Goal: Contribute content: Add original content to the website for others to see

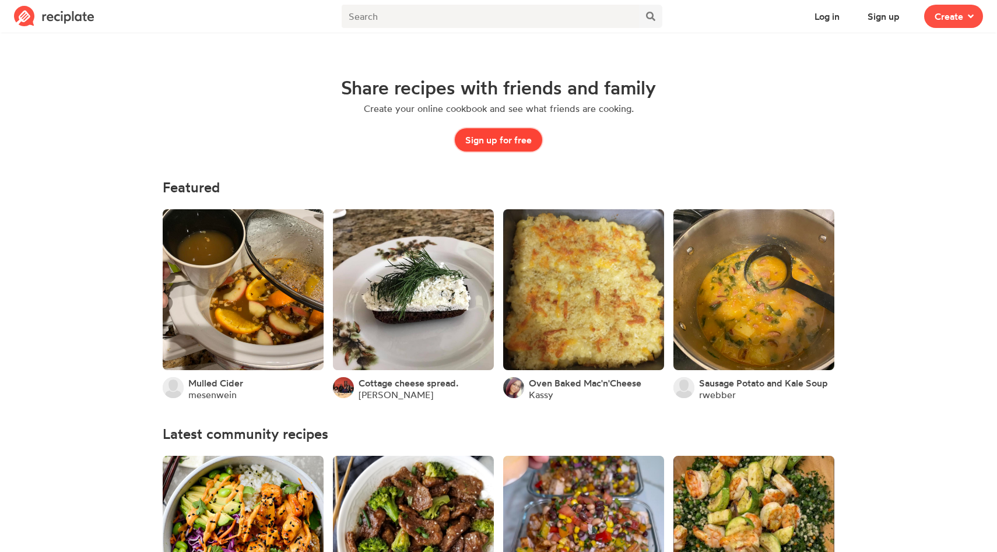
click at [503, 143] on button "Sign up for free" at bounding box center [498, 139] width 87 height 23
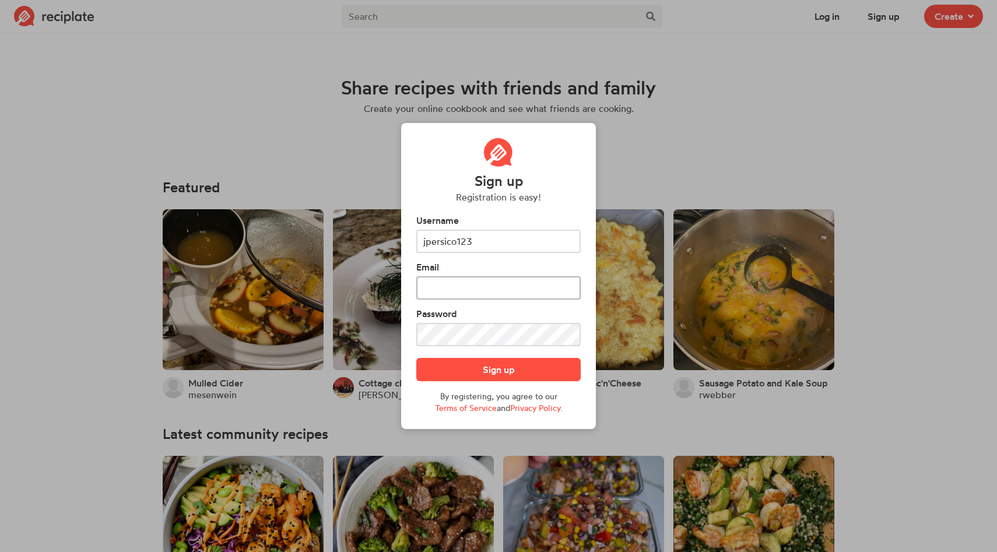
type input "jpersico123"
click at [495, 290] on input "text" at bounding box center [498, 287] width 164 height 23
type input "jpersico123@gmail.com"
click at [485, 377] on button "Sign up" at bounding box center [498, 369] width 164 height 23
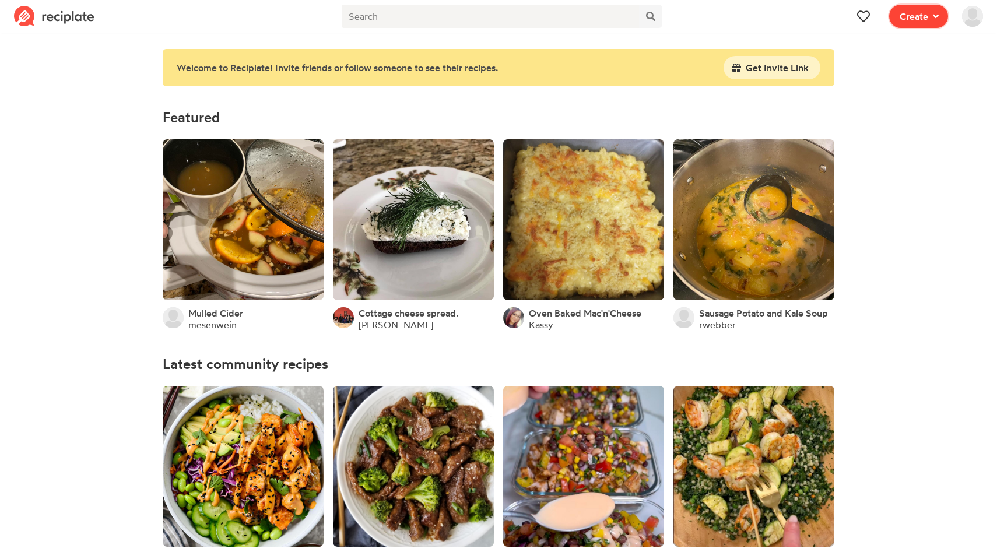
click at [929, 14] on span at bounding box center [933, 16] width 10 height 14
click at [867, 61] on span "Write a recipe from scratch" at bounding box center [876, 57] width 101 height 10
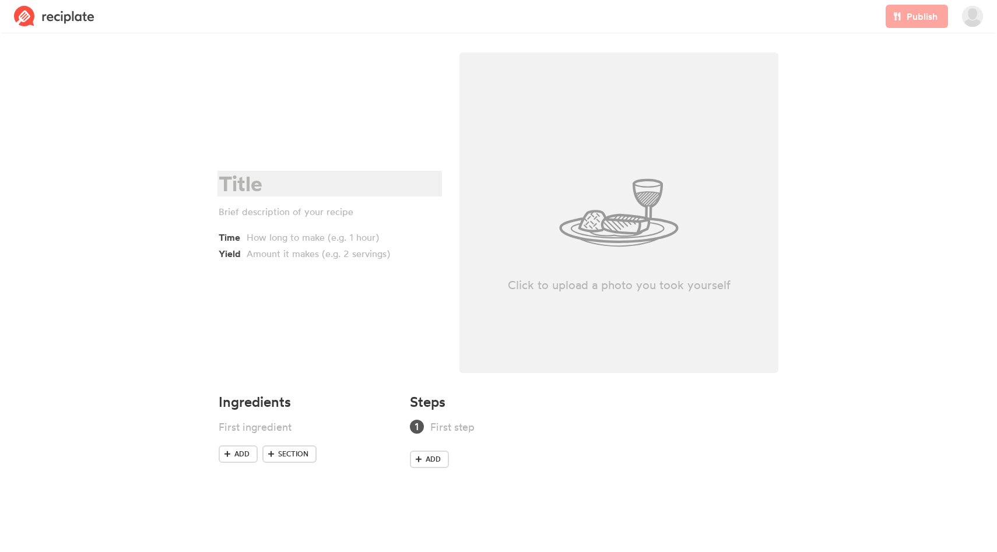
click at [251, 195] on div at bounding box center [328, 184] width 219 height 24
click at [311, 213] on div at bounding box center [328, 212] width 219 height 14
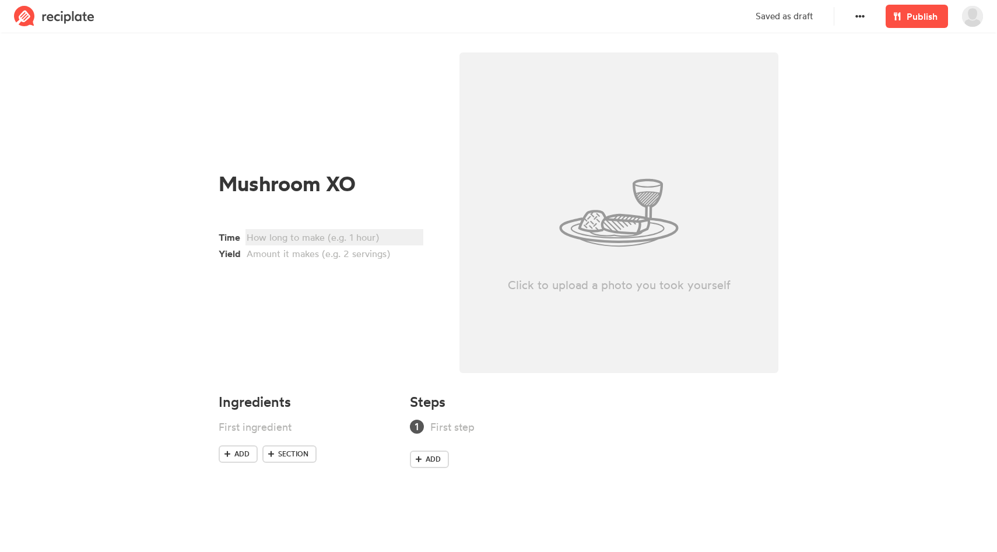
click at [327, 239] on div at bounding box center [333, 237] width 172 height 14
click at [321, 255] on div at bounding box center [333, 254] width 172 height 14
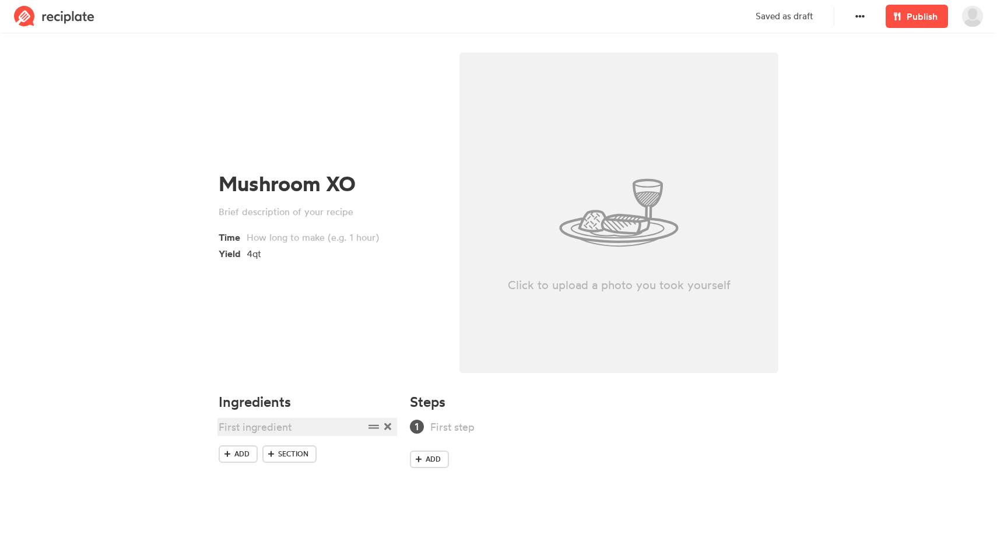
click at [266, 425] on div at bounding box center [292, 427] width 146 height 16
click at [226, 465] on span at bounding box center [227, 469] width 10 height 10
click at [305, 437] on div "Trumpet Mushroom (chopped)" at bounding box center [292, 434] width 146 height 31
click at [336, 457] on div at bounding box center [292, 461] width 146 height 16
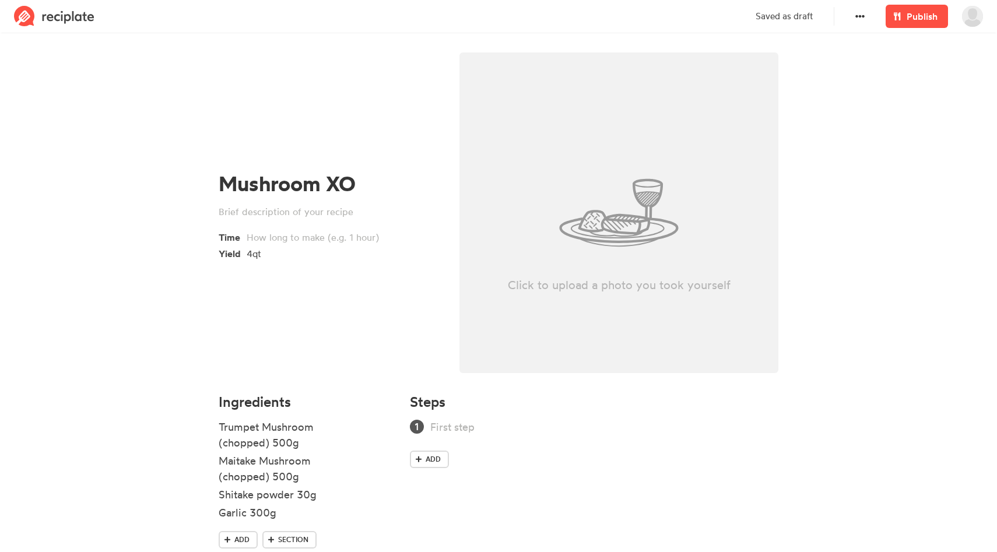
scroll to position [34, 0]
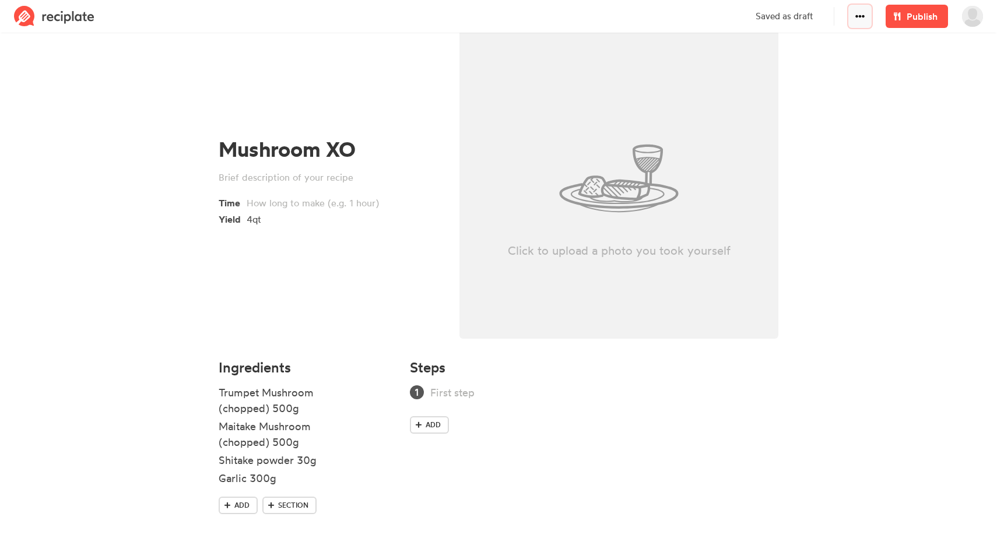
click at [857, 9] on span at bounding box center [860, 16] width 14 height 14
click at [860, 11] on span at bounding box center [860, 16] width 14 height 14
click at [303, 479] on div "Garlic 300g" at bounding box center [292, 478] width 146 height 16
click at [307, 477] on div "Garlic 300g" at bounding box center [292, 478] width 146 height 16
click at [295, 498] on div "Shallot (sliced)" at bounding box center [292, 496] width 146 height 16
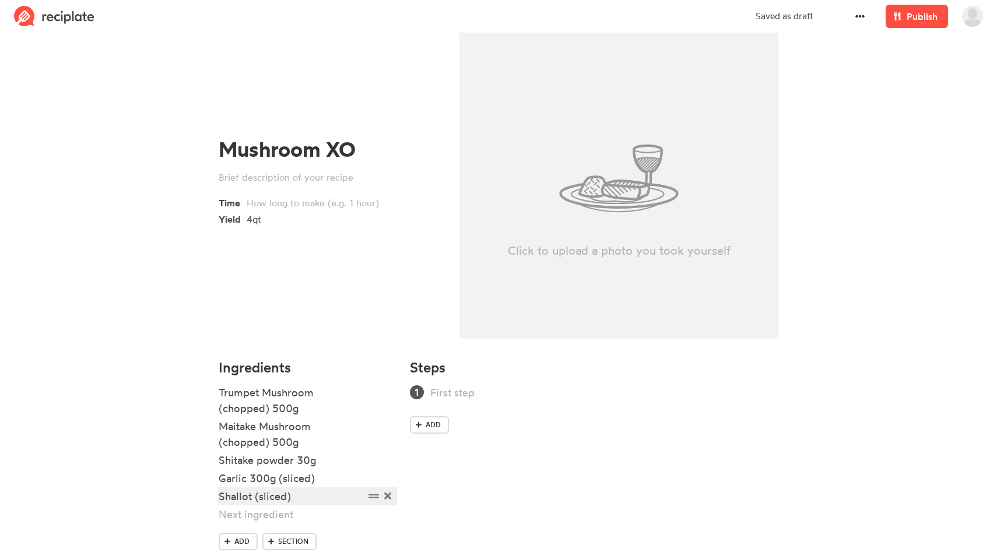
click at [335, 494] on div "Shallot (sliced)" at bounding box center [292, 496] width 146 height 16
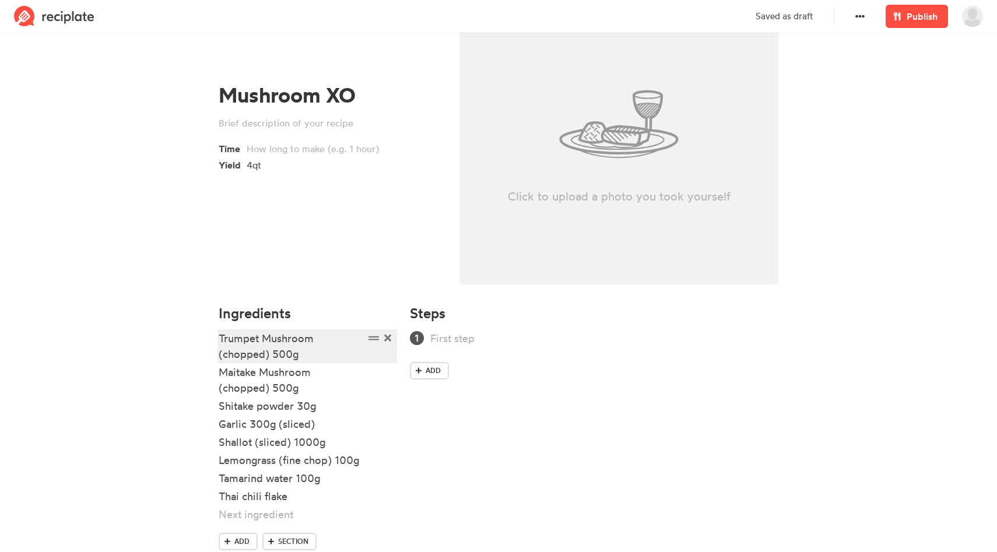
click at [272, 338] on div "Trumpet Mushroom (chopped) 500g" at bounding box center [292, 345] width 146 height 31
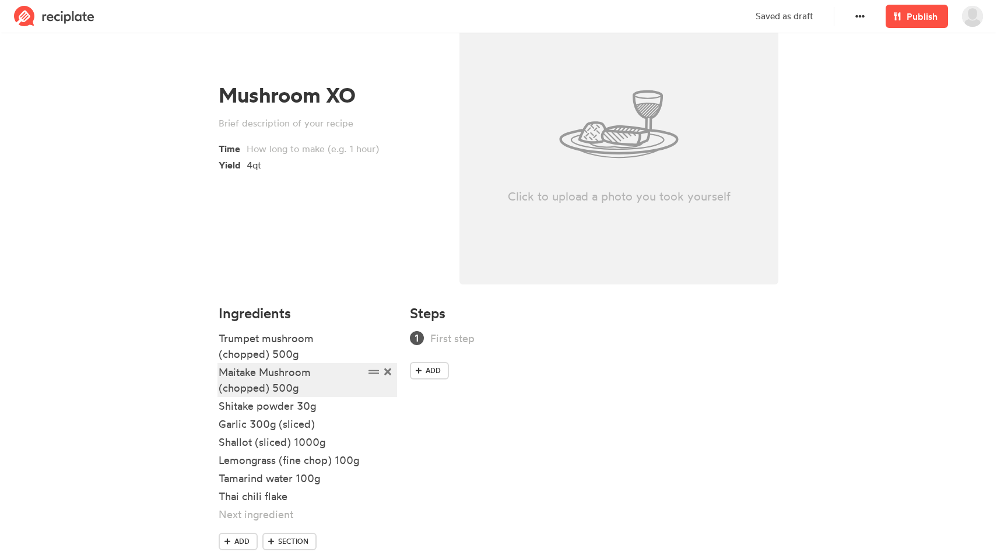
click at [269, 373] on div "Maitake Mushroom (chopped) 500g" at bounding box center [292, 379] width 146 height 31
click at [301, 494] on div "Thai chili flake" at bounding box center [292, 496] width 146 height 16
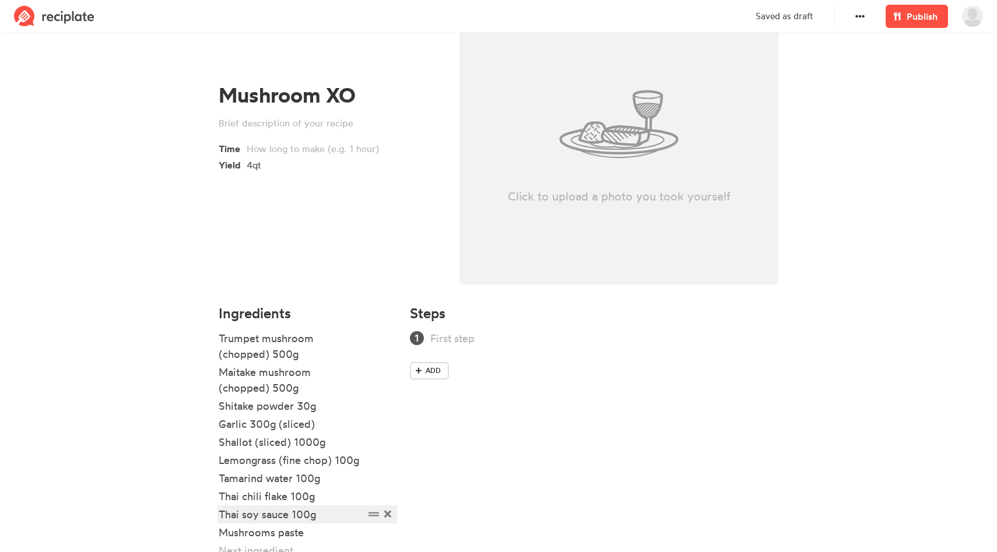
click at [308, 513] on div "Thai soy sauce 100g" at bounding box center [292, 514] width 146 height 16
click at [320, 530] on div "Mushrooms paste" at bounding box center [292, 533] width 146 height 16
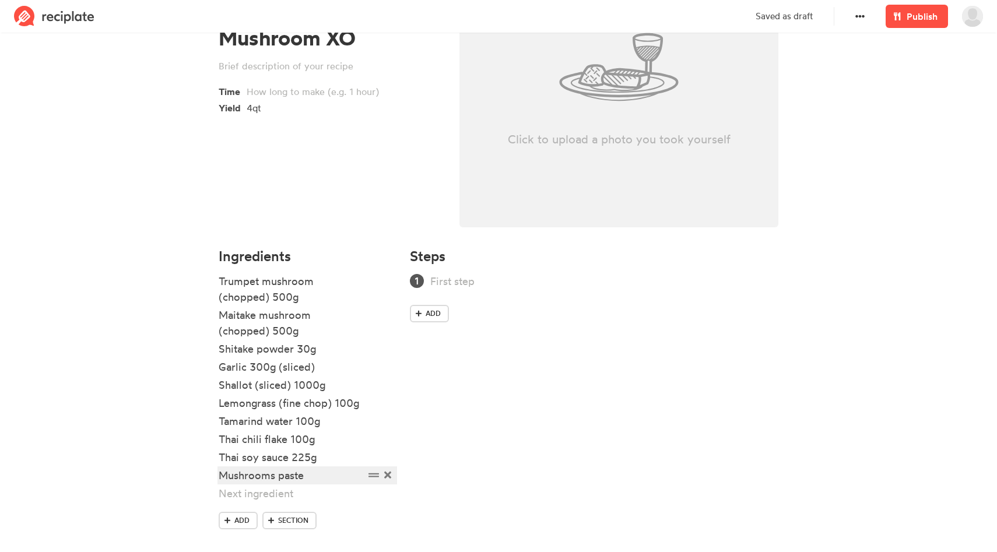
scroll to position [161, 0]
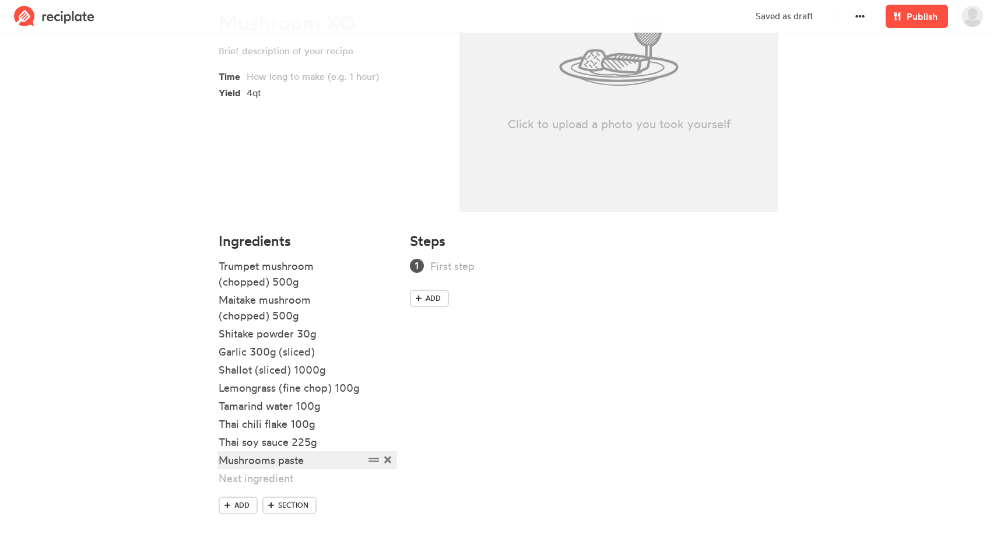
click at [273, 462] on div "Mushrooms paste" at bounding box center [292, 460] width 146 height 16
click at [319, 459] on div "Mushroom paste" at bounding box center [292, 460] width 146 height 16
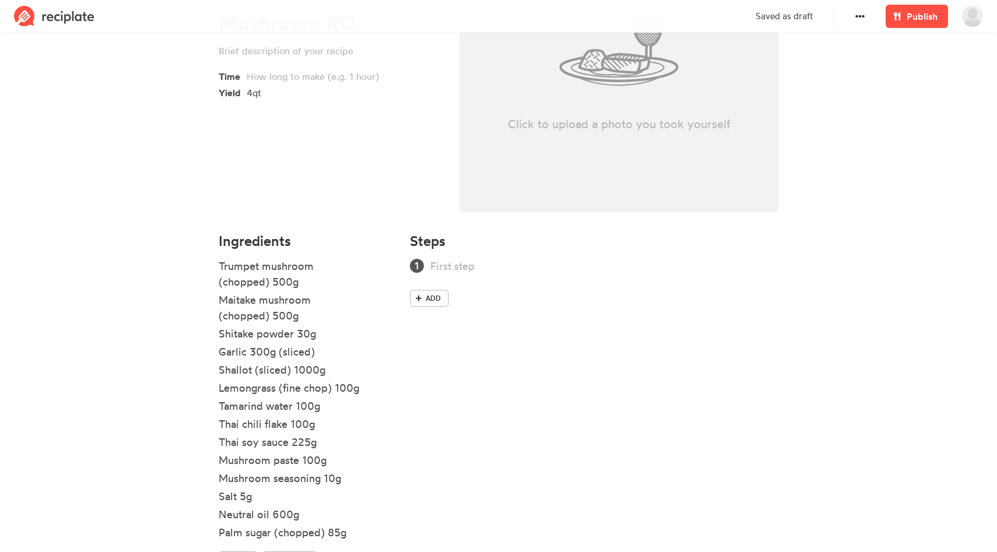
scroll to position [215, 0]
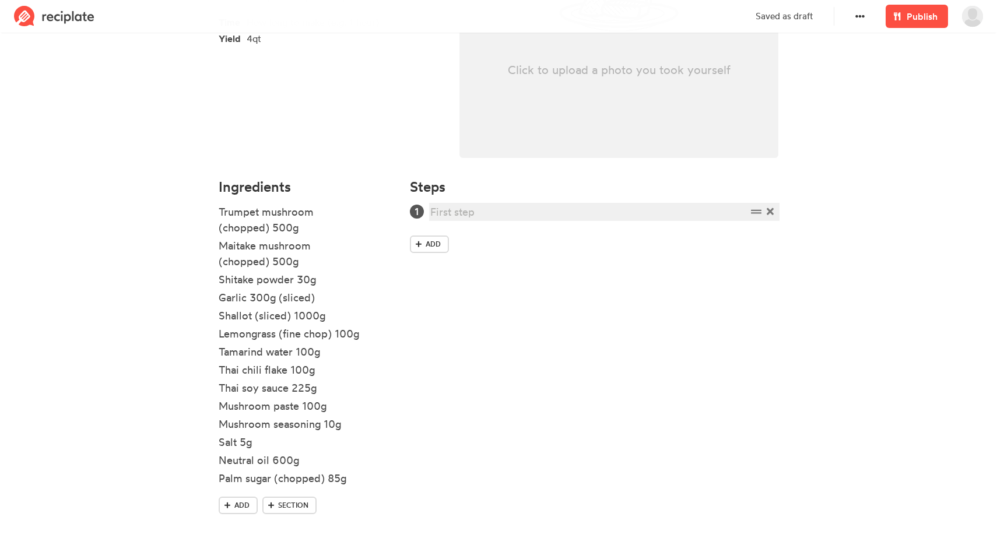
click at [479, 213] on div at bounding box center [588, 212] width 316 height 16
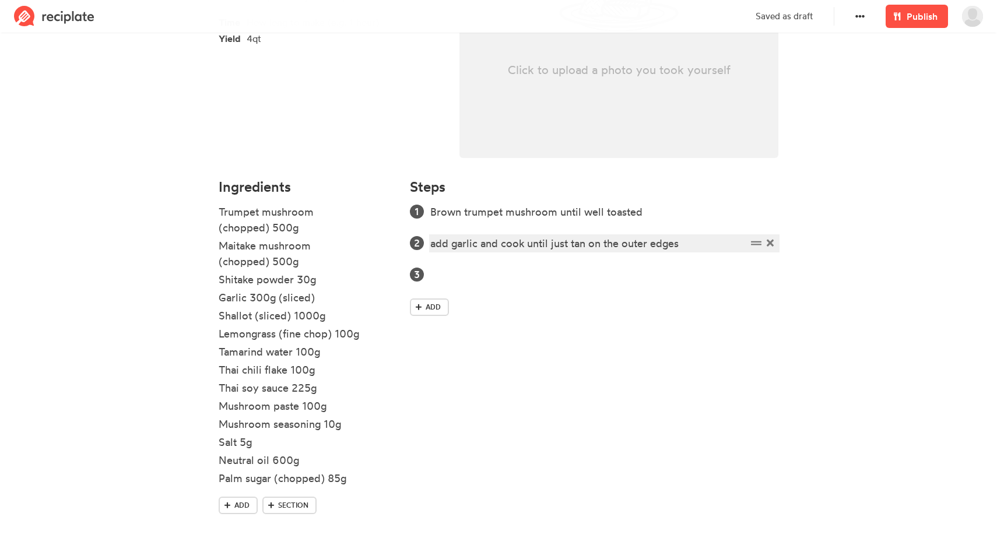
click at [437, 244] on div "add garlic and cook until just tan on the outer edges" at bounding box center [588, 243] width 316 height 16
click at [459, 259] on ol "Brown trumpet mushroom until well toasted Add garlic and cook until just tan on…" at bounding box center [594, 243] width 368 height 79
click at [457, 281] on div at bounding box center [588, 275] width 316 height 16
click at [554, 213] on div "Brown trumpet mushroom until well toasted" at bounding box center [588, 212] width 316 height 16
click at [437, 214] on div "Brown trumpet mushroom until well toasted" at bounding box center [588, 212] width 316 height 16
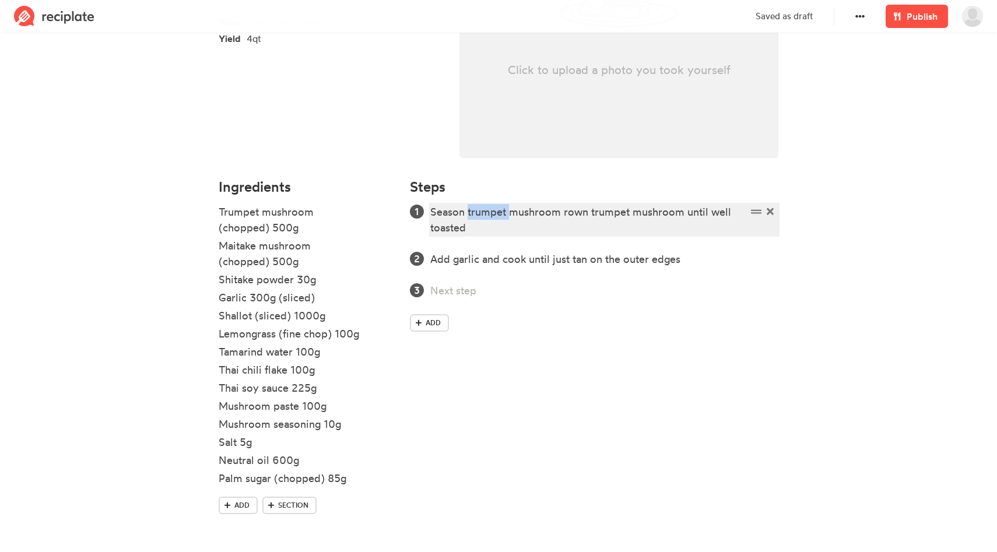
drag, startPoint x: 509, startPoint y: 213, endPoint x: 468, endPoint y: 213, distance: 40.8
click at [468, 213] on div "Season trumpet mushroom rown trumpet mushroom until well toasted" at bounding box center [588, 219] width 316 height 31
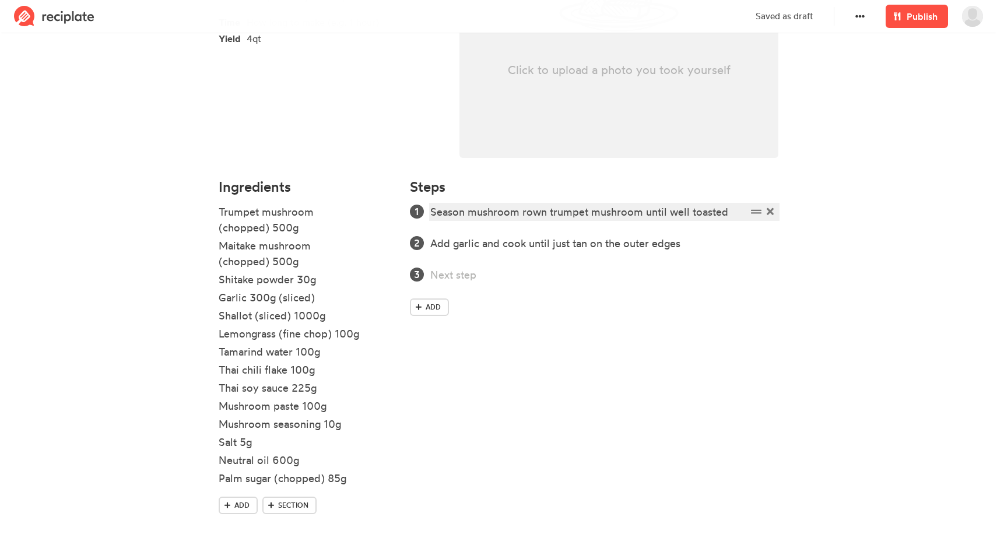
click at [520, 213] on div "Season mushroom rown trumpet mushroom until well toasted" at bounding box center [588, 212] width 316 height 16
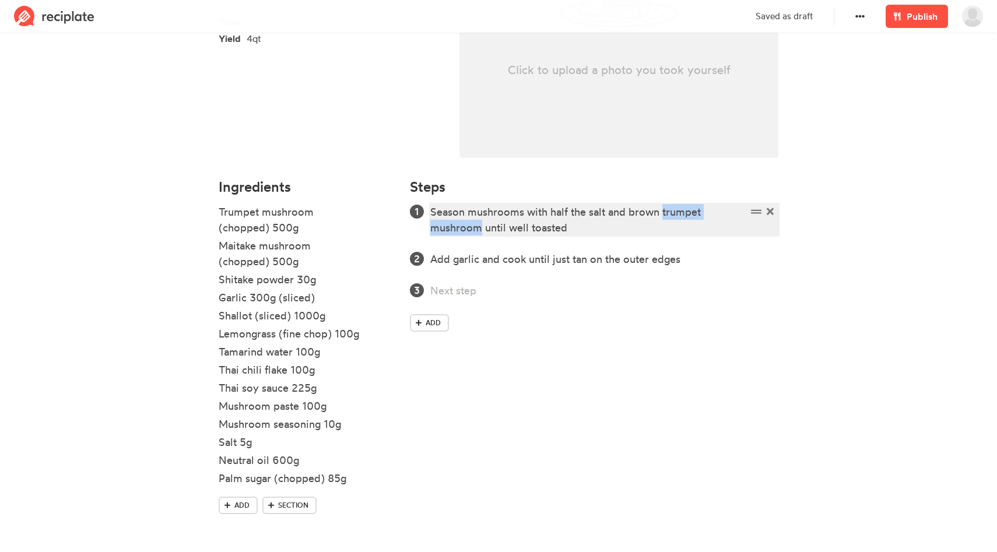
drag, startPoint x: 481, startPoint y: 230, endPoint x: 662, endPoint y: 214, distance: 181.4
click at [662, 214] on div "Season mushrooms with half the salt and brown trumpet mushroom until well toast…" at bounding box center [588, 219] width 316 height 31
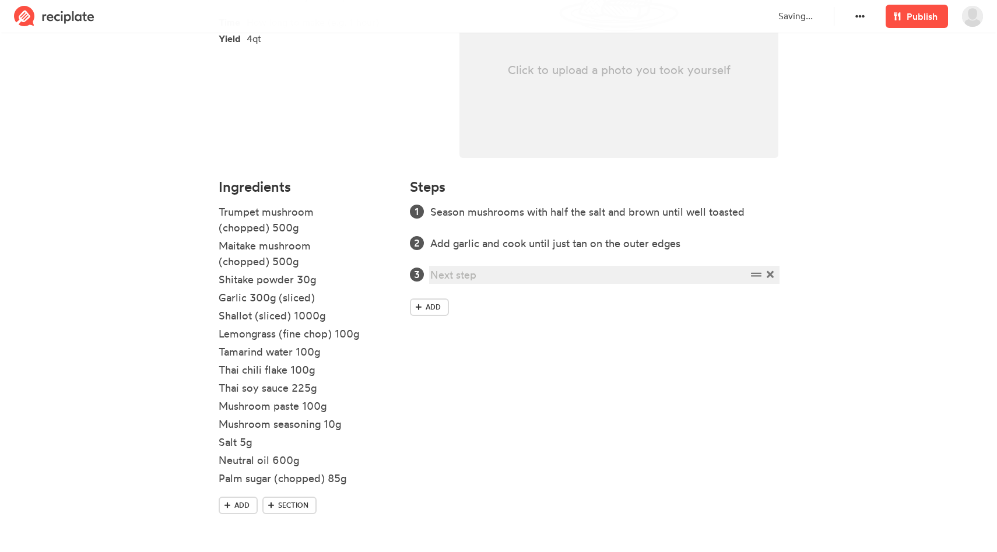
click at [560, 270] on div at bounding box center [588, 275] width 316 height 16
click at [658, 210] on div "Season mushrooms with half the salt and brown until well toasted" at bounding box center [588, 212] width 316 height 16
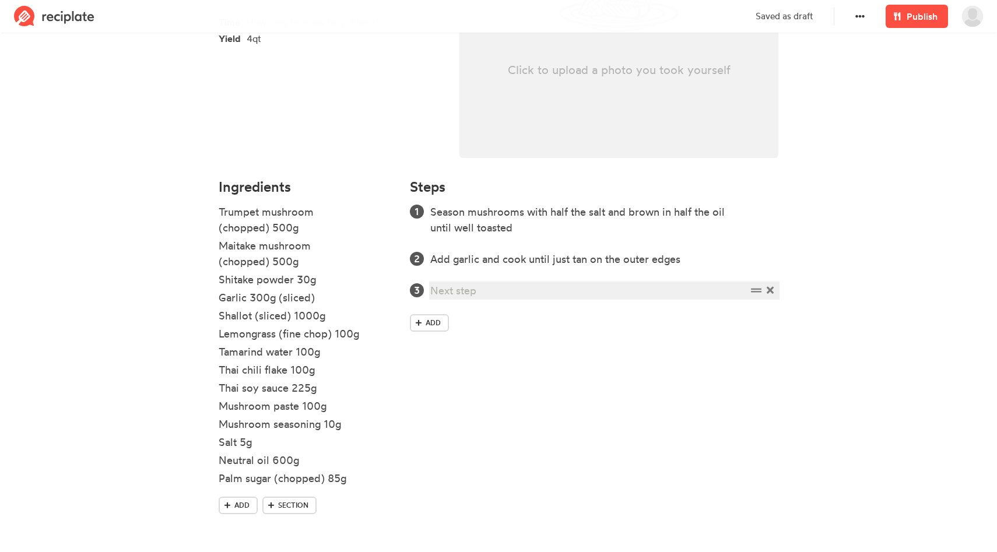
click at [539, 286] on div at bounding box center [588, 291] width 316 height 16
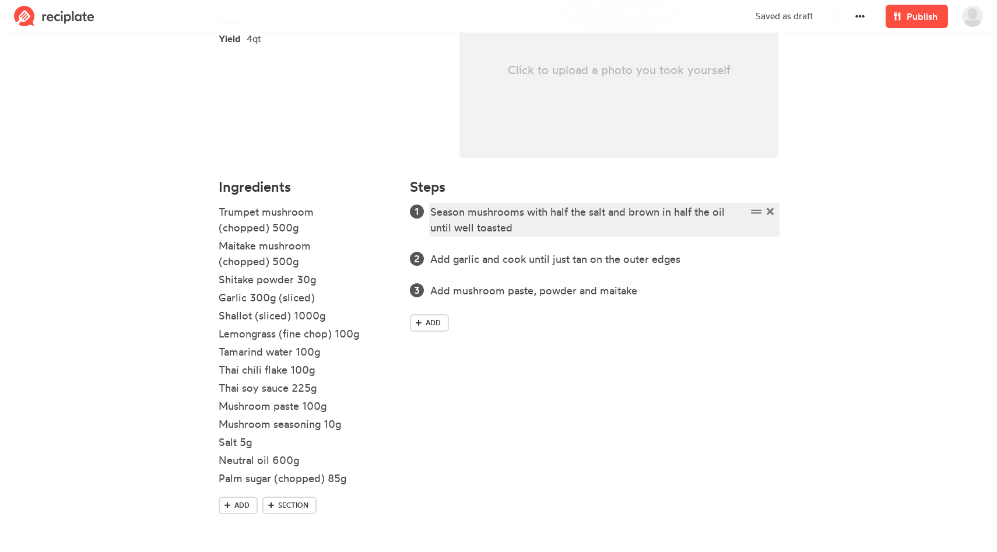
click at [603, 212] on div "Season mushrooms with half the salt and brown in half the oil until well toasted" at bounding box center [588, 219] width 316 height 31
click at [603, 213] on div "Season mushrooms with half the salt and brown in half the oil until well toasted" at bounding box center [588, 219] width 316 height 31
click at [605, 213] on div "Season mushrooms with half the salt and brown in half the oil until well toasted" at bounding box center [588, 219] width 316 height 31
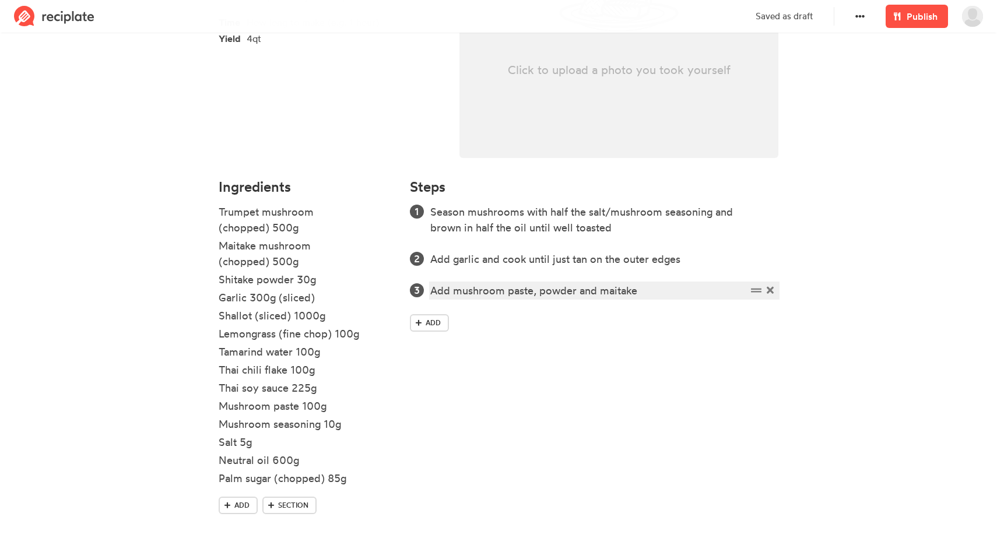
click at [659, 297] on div "Add mushroom paste, powder and maitake" at bounding box center [588, 291] width 316 height 16
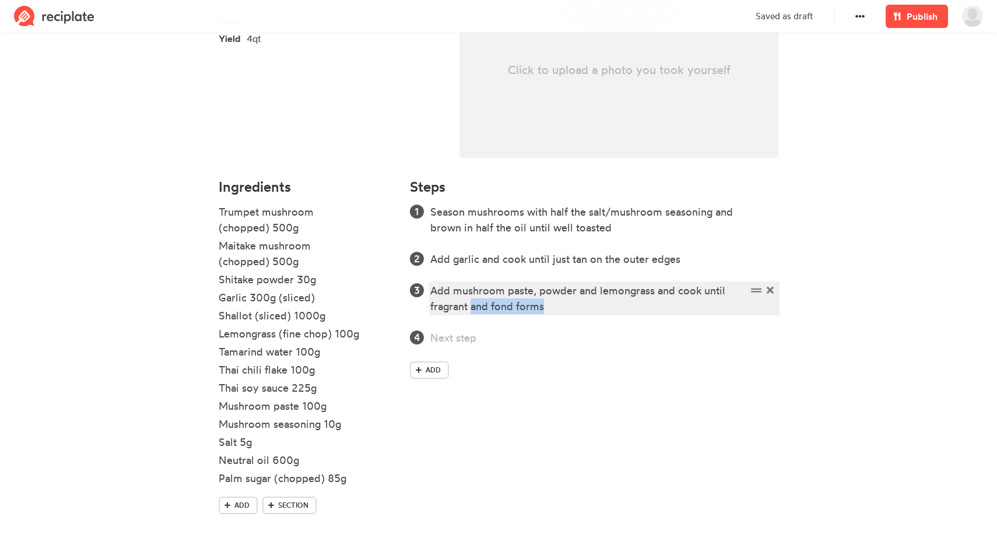
drag, startPoint x: 542, startPoint y: 310, endPoint x: 471, endPoint y: 313, distance: 70.6
click at [471, 313] on div "Add mushroom paste, powder and lemongrass and cook until fragrant and fond forms" at bounding box center [588, 298] width 316 height 31
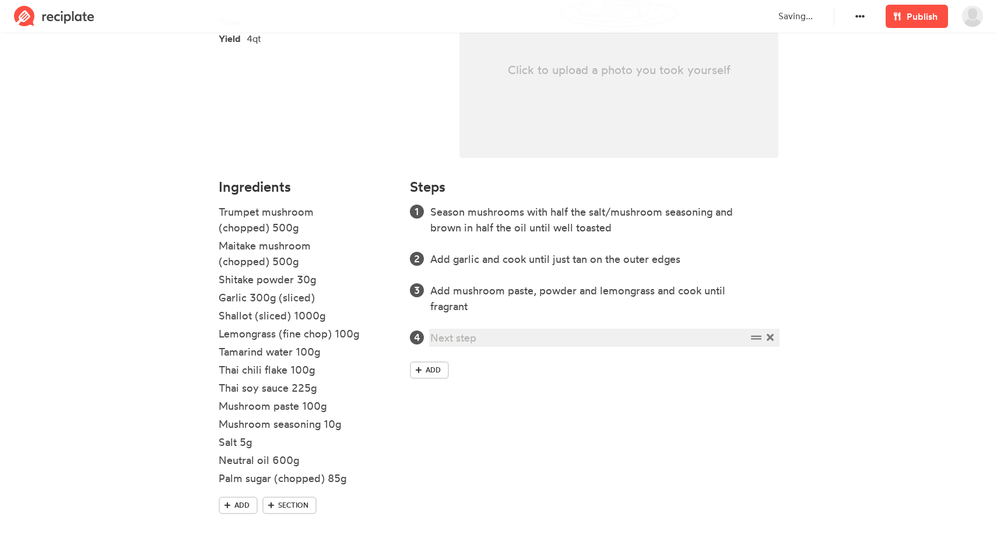
click at [462, 340] on div at bounding box center [588, 338] width 316 height 16
click at [687, 336] on div "Add shallot and rest of oil, cook until soft and sweert" at bounding box center [588, 338] width 316 height 16
click at [648, 381] on div "Season mushrooms with half the salt/mushroom seasoning and brown in half the oi…" at bounding box center [594, 309] width 368 height 211
click at [652, 367] on div at bounding box center [588, 369] width 316 height 16
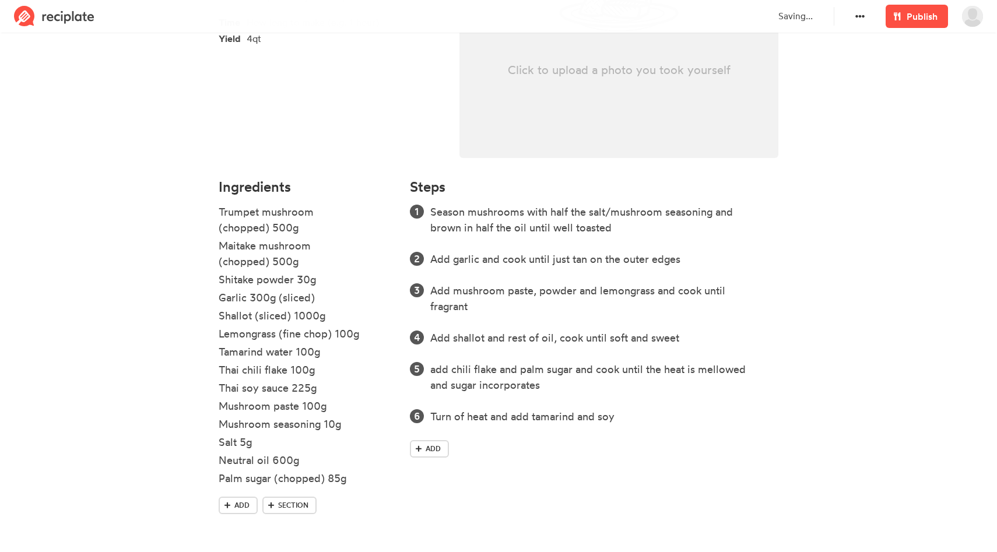
click at [777, 23] on div "Saving..." at bounding box center [806, 16] width 70 height 33
click at [792, 13] on p "Saved as draft" at bounding box center [783, 16] width 57 height 13
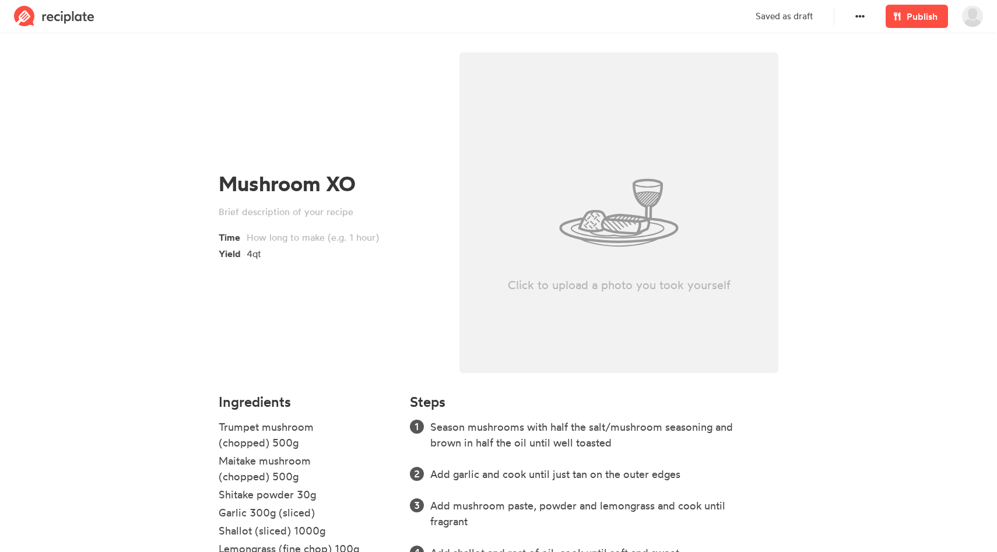
click at [975, 16] on img at bounding box center [972, 16] width 21 height 21
click at [801, 17] on p "Saved as draft" at bounding box center [783, 16] width 57 height 13
click at [923, 20] on span "Publish" at bounding box center [921, 16] width 31 height 14
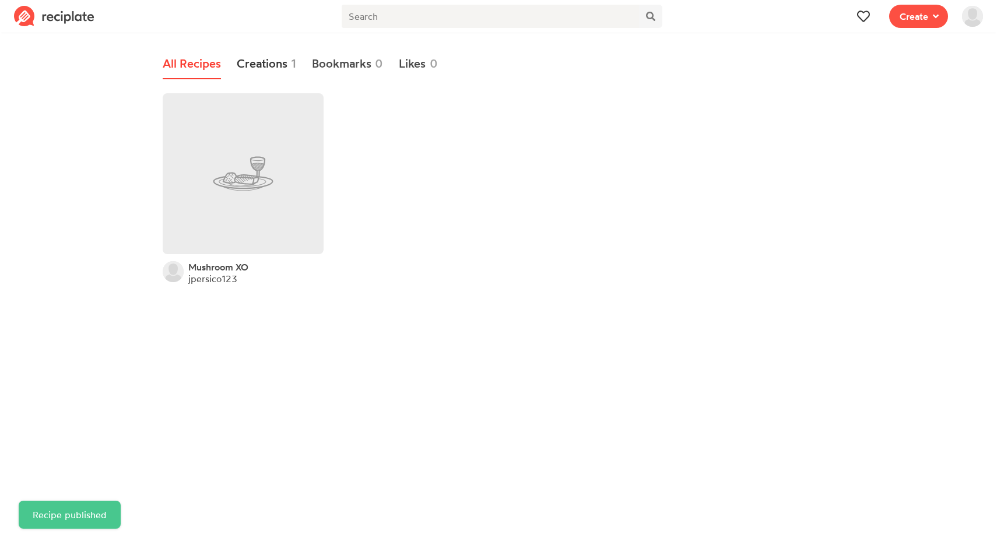
click at [259, 67] on link "Creations 1" at bounding box center [267, 64] width 60 height 30
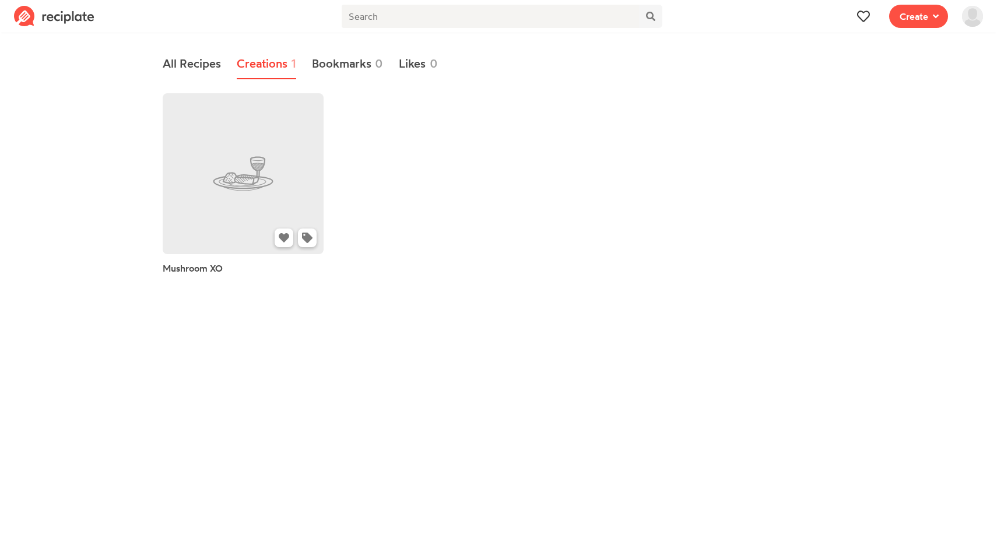
click at [245, 135] on link at bounding box center [243, 173] width 161 height 161
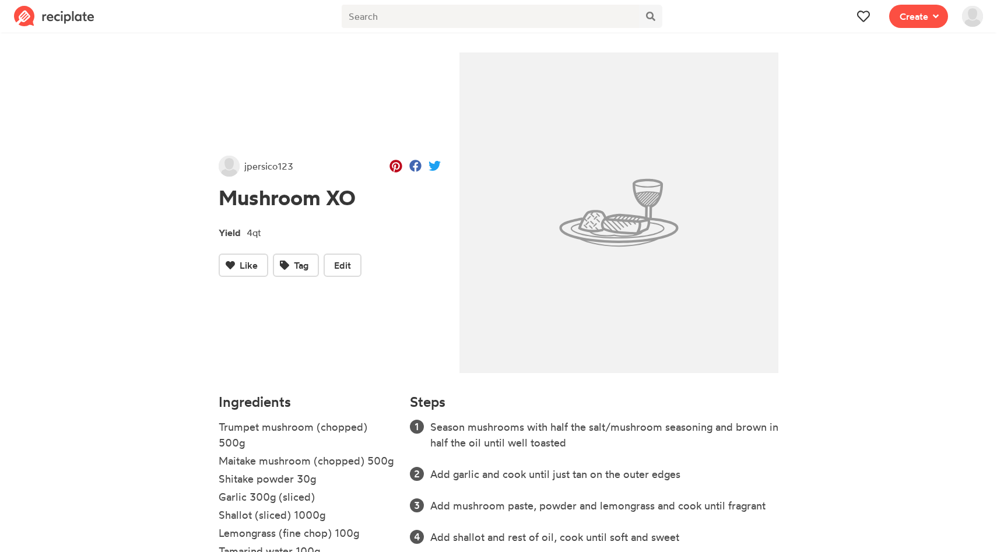
click at [972, 12] on img at bounding box center [972, 16] width 21 height 21
click at [928, 120] on span "Creations" at bounding box center [937, 120] width 36 height 12
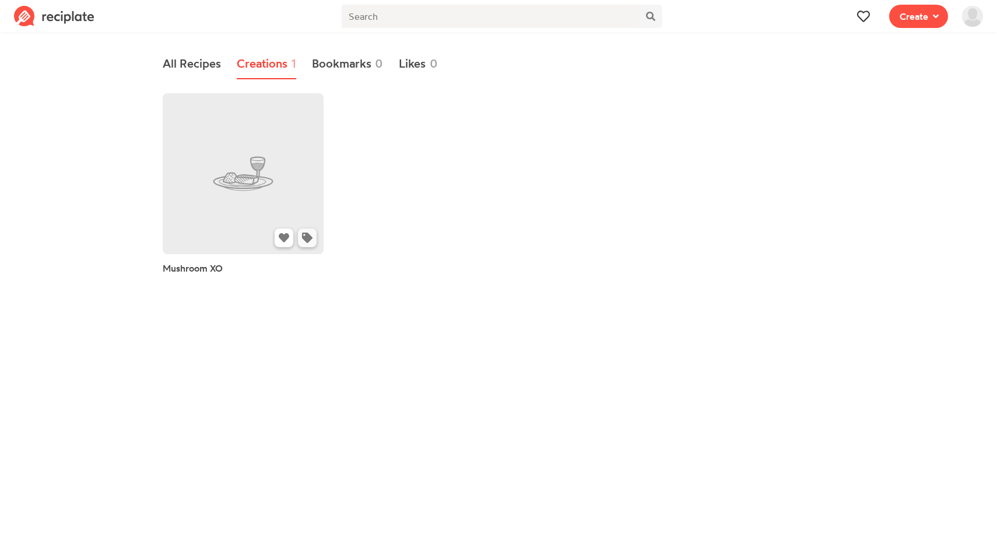
click at [307, 235] on icon at bounding box center [307, 238] width 10 height 10
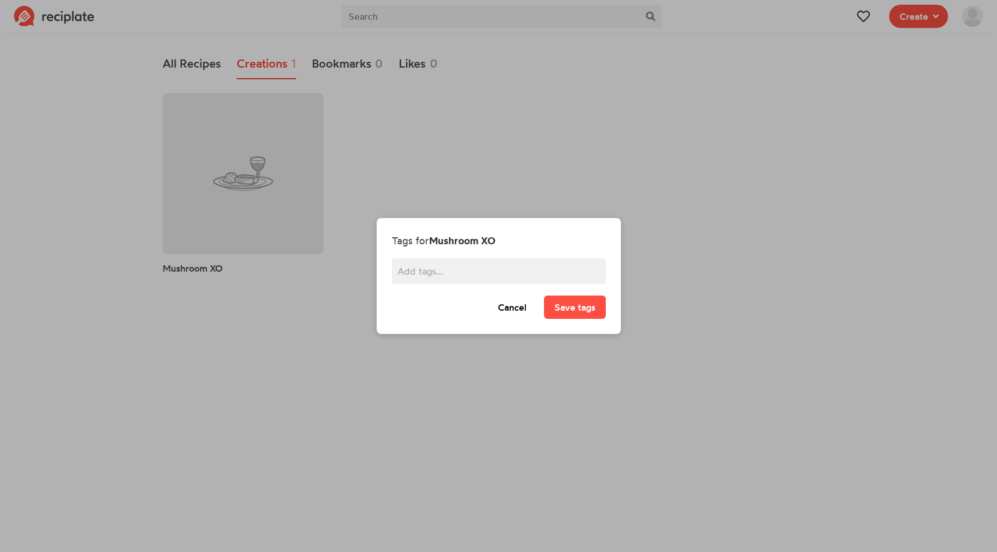
click at [448, 159] on div "Tags for Mushroom XO Cancel Save tags" at bounding box center [499, 275] width 254 height 519
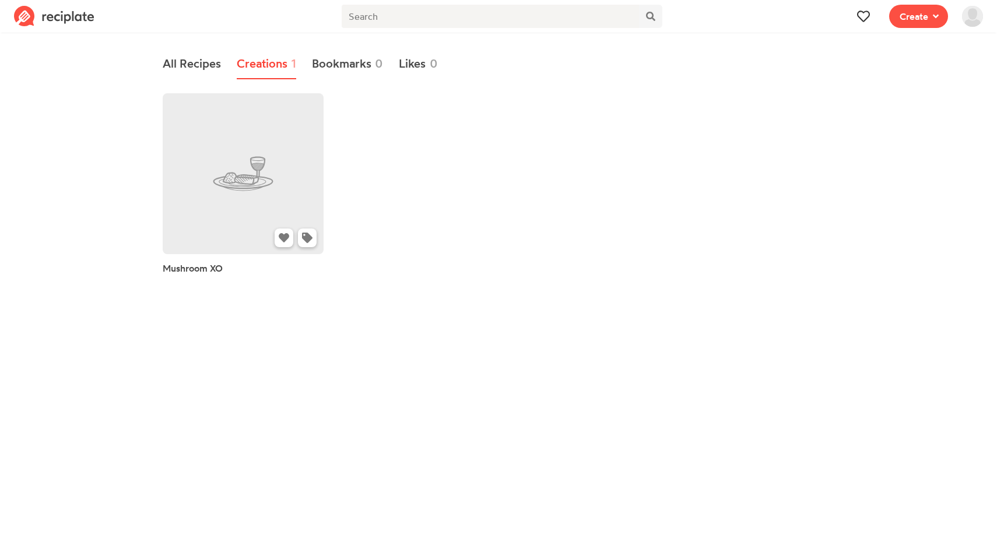
click at [176, 153] on link at bounding box center [243, 173] width 161 height 161
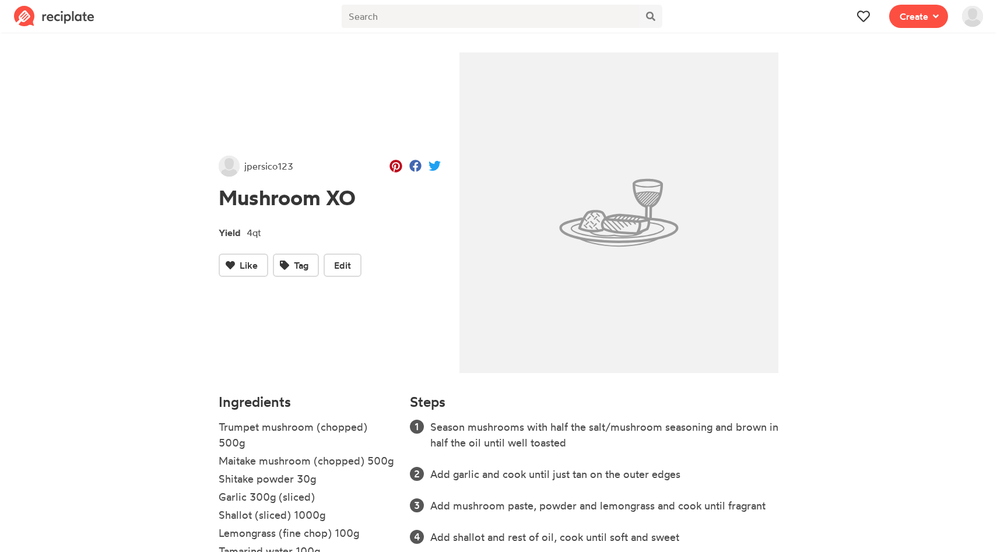
click at [693, 17] on div "Create Recipe Write a recipe from scratch Bookmark Save an online recipe jpersi…" at bounding box center [826, 16] width 325 height 33
click at [972, 13] on img at bounding box center [972, 16] width 21 height 21
click at [837, 82] on section "jpersico123 Mushroom XO Yield 4qt Like Tag Edit Ingredients Trumpet mushroom (c…" at bounding box center [498, 374] width 997 height 676
click at [236, 230] on span "Yield" at bounding box center [233, 231] width 28 height 16
click at [351, 265] on button "Edit" at bounding box center [342, 265] width 38 height 23
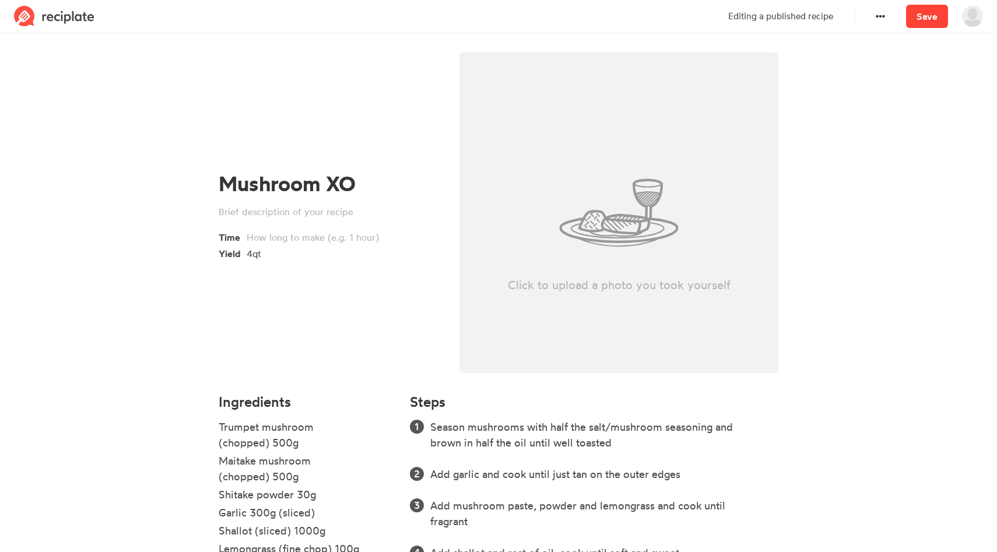
click at [925, 15] on link "Save" at bounding box center [927, 16] width 42 height 23
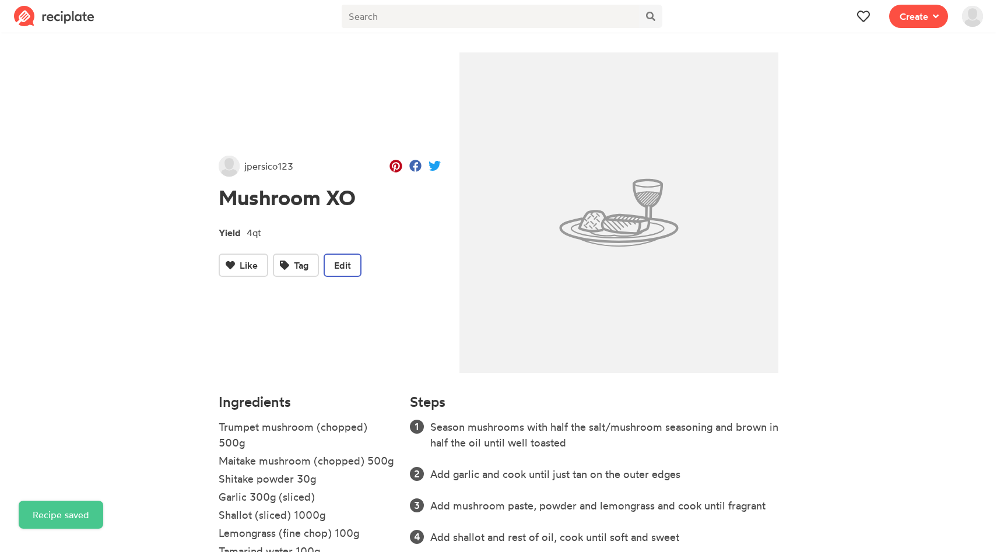
click at [346, 269] on span "Edit" at bounding box center [342, 265] width 17 height 14
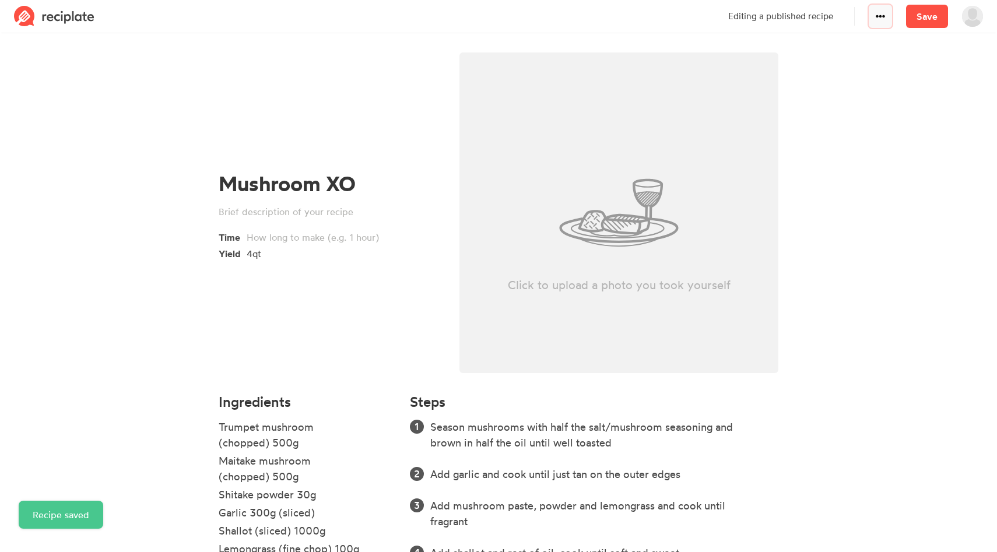
click at [879, 21] on span at bounding box center [880, 16] width 14 height 14
click at [857, 42] on link "Delete" at bounding box center [852, 44] width 79 height 19
